Goal: Task Accomplishment & Management: Manage account settings

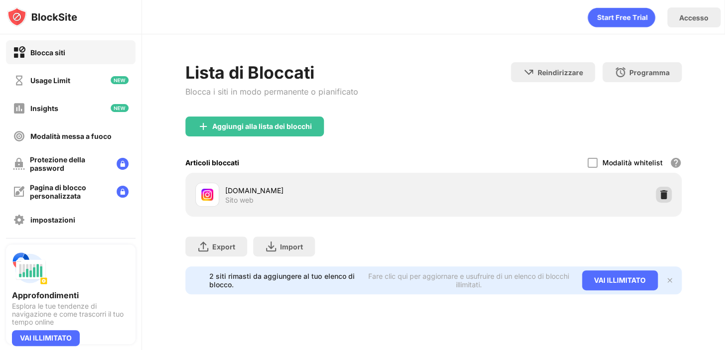
click at [662, 194] on img at bounding box center [663, 195] width 10 height 10
